Goal: Task Accomplishment & Management: Use online tool/utility

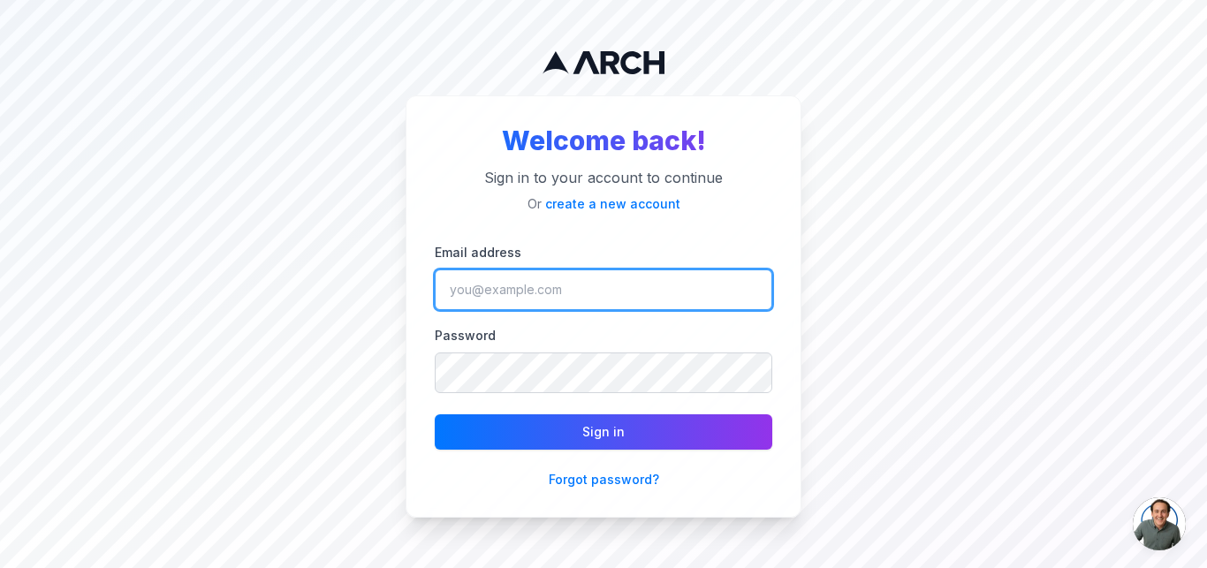
click at [589, 300] on input "Email address" at bounding box center [604, 290] width 338 height 41
paste input "[EMAIL_ADDRESS][DOMAIN_NAME]"
type input "[EMAIL_ADDRESS][DOMAIN_NAME]"
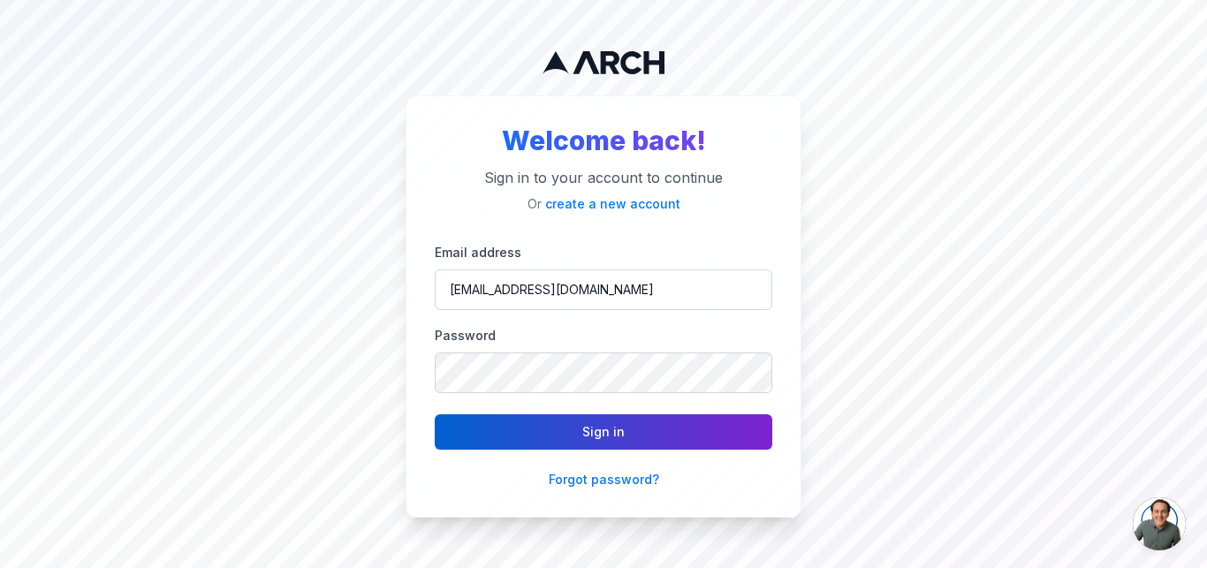
click at [537, 436] on button "Sign in" at bounding box center [604, 432] width 338 height 35
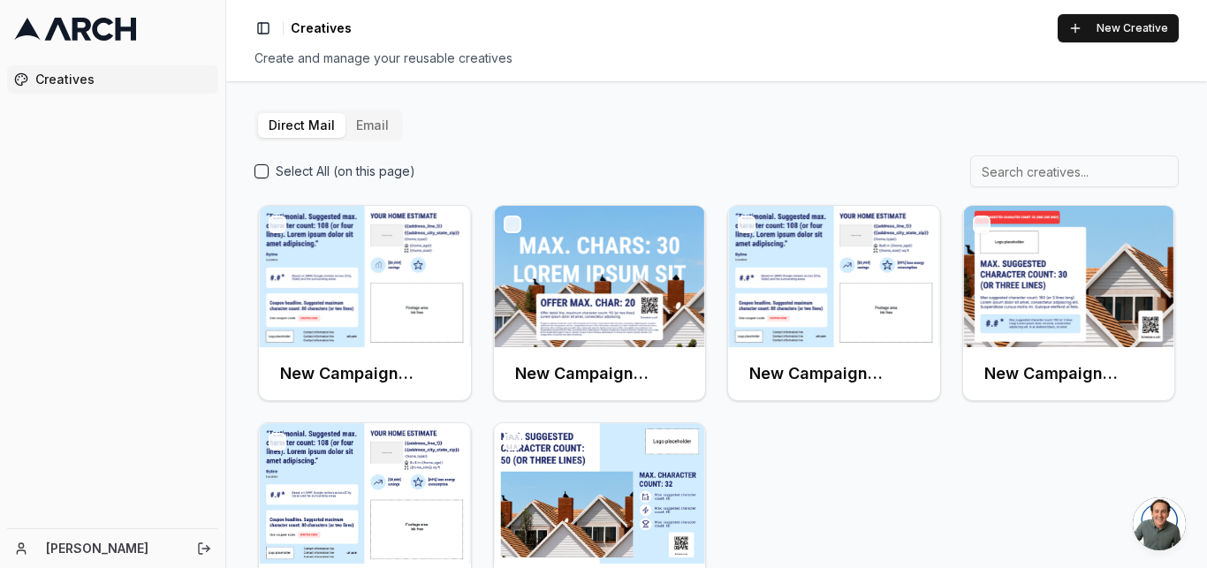
click at [369, 127] on button "Email" at bounding box center [373, 125] width 54 height 25
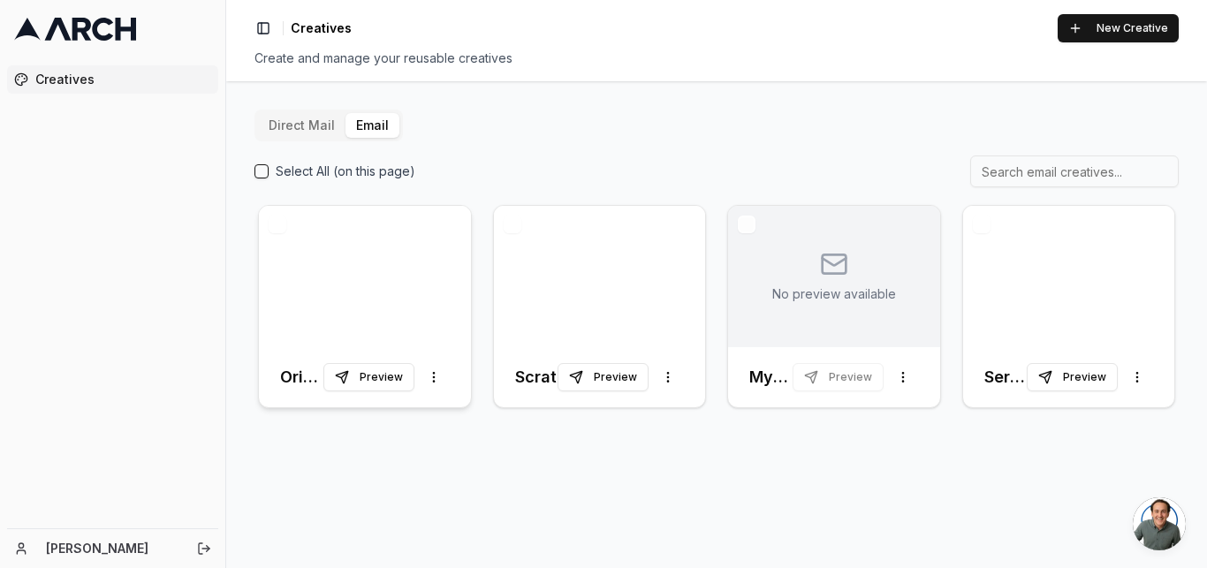
click at [362, 309] on div at bounding box center [365, 276] width 212 height 141
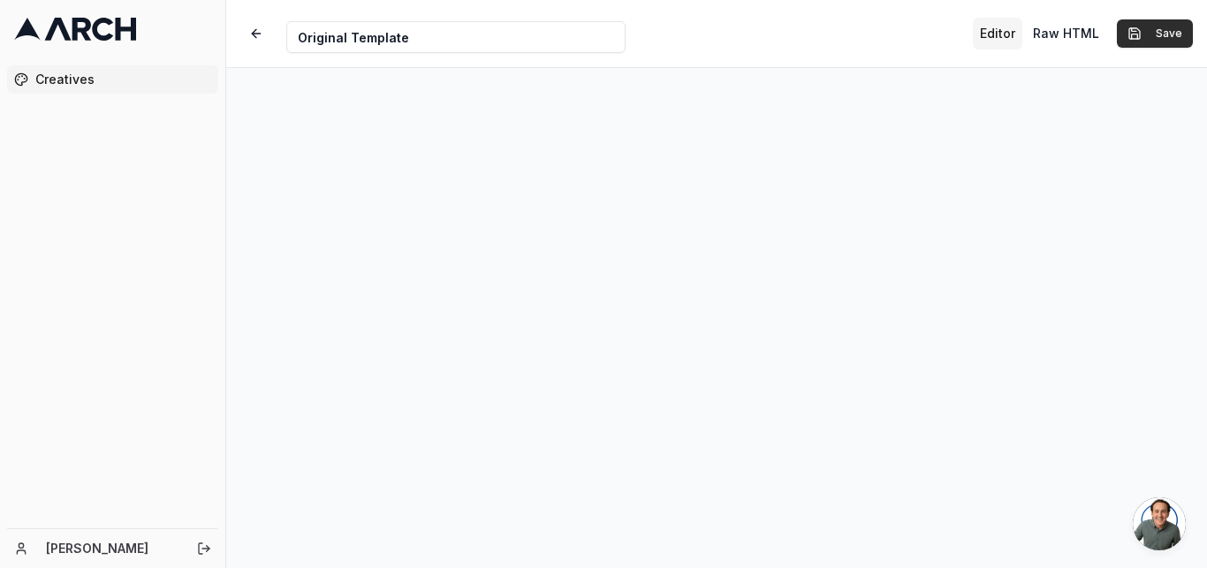
click at [1187, 34] on button "Save" at bounding box center [1155, 33] width 76 height 28
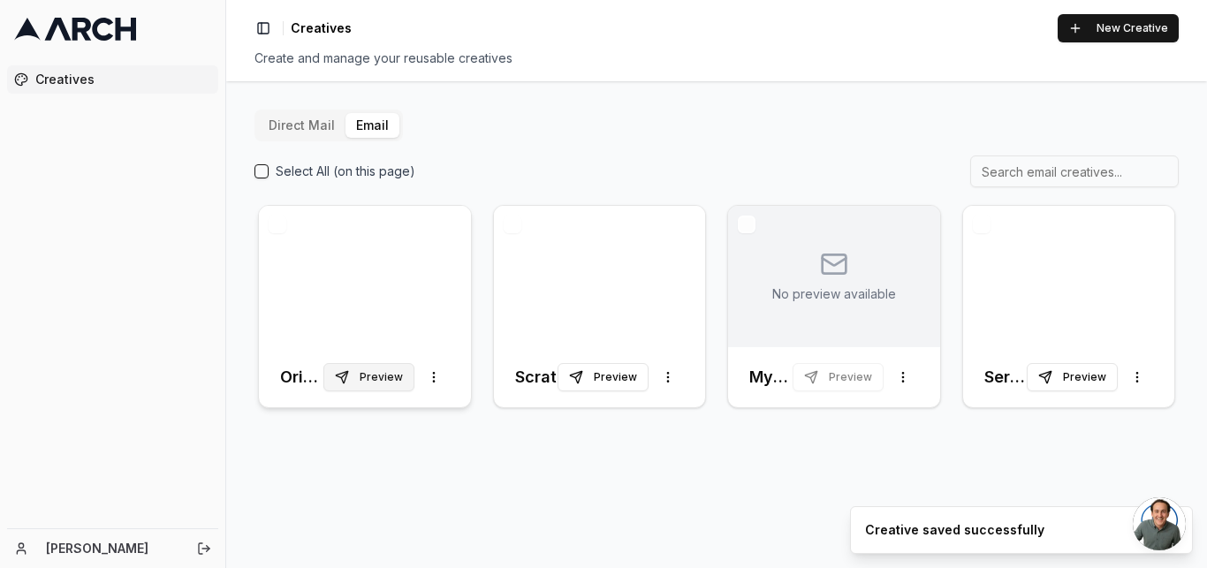
click at [387, 374] on button "Preview" at bounding box center [369, 377] width 91 height 28
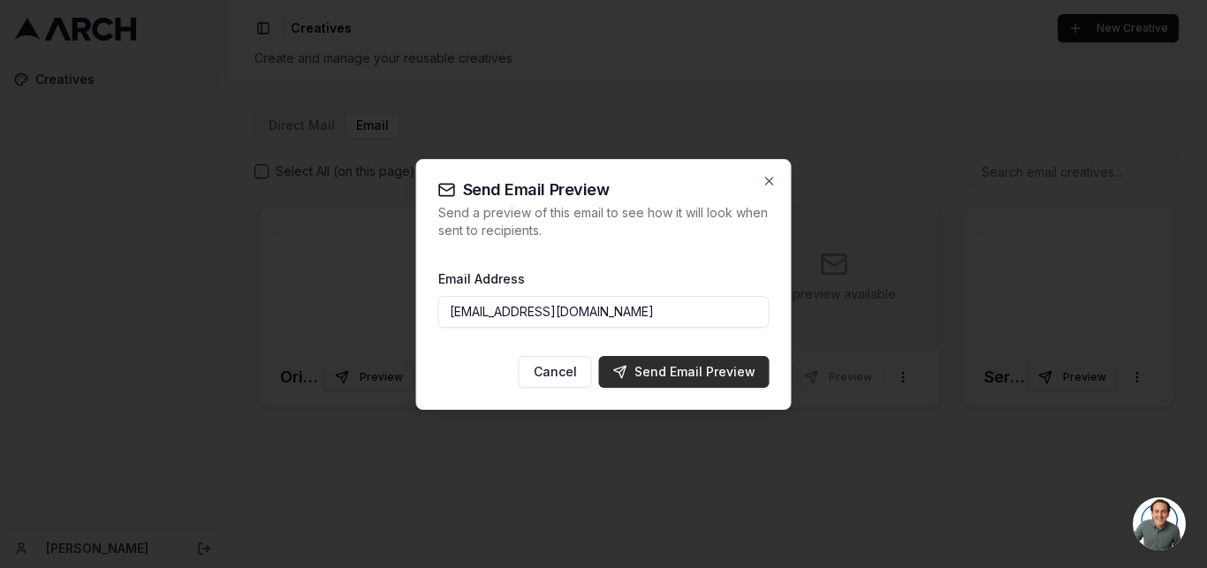
click at [675, 377] on div "Send Email Preview" at bounding box center [684, 372] width 142 height 18
type input "[EMAIL_ADDRESS][DOMAIN_NAME]"
